Goal: Information Seeking & Learning: Learn about a topic

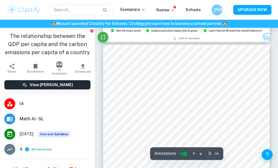
type input "2"
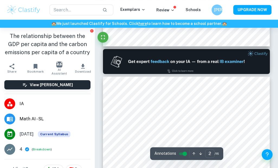
scroll to position [219, 0]
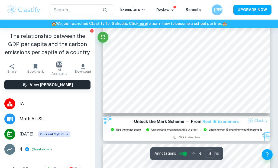
type input "9"
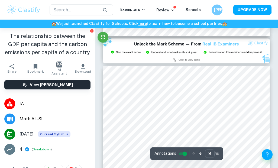
scroll to position [1946, 0]
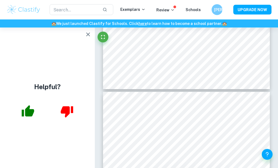
scroll to position [4208, 0]
type input "19"
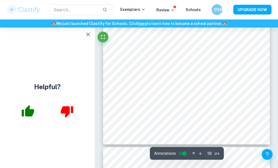
scroll to position [4152, 0]
